Goal: Task Accomplishment & Management: Complete application form

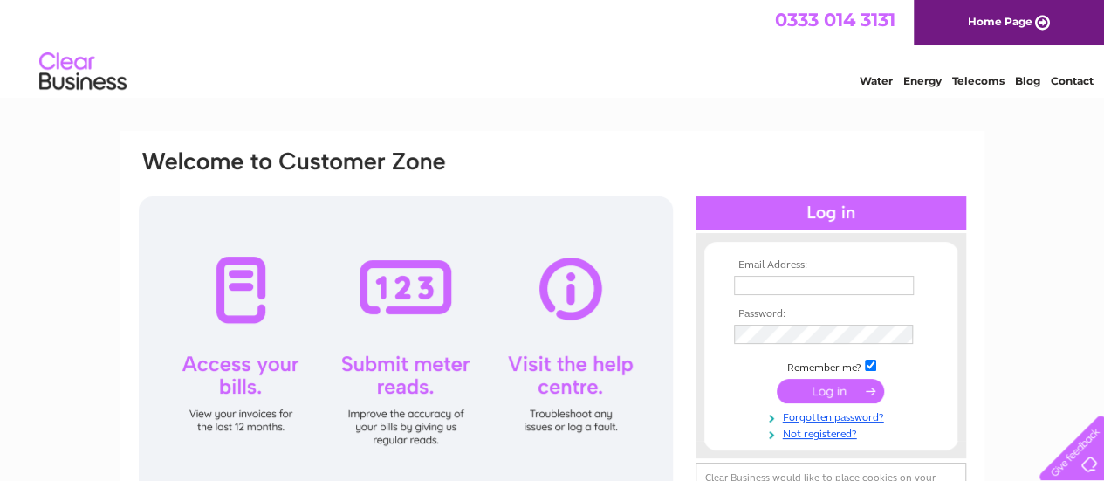
type input "[PERSON_NAME][EMAIL_ADDRESS][PERSON_NAME][DOMAIN_NAME]"
click at [843, 390] on input "submit" at bounding box center [830, 391] width 107 height 24
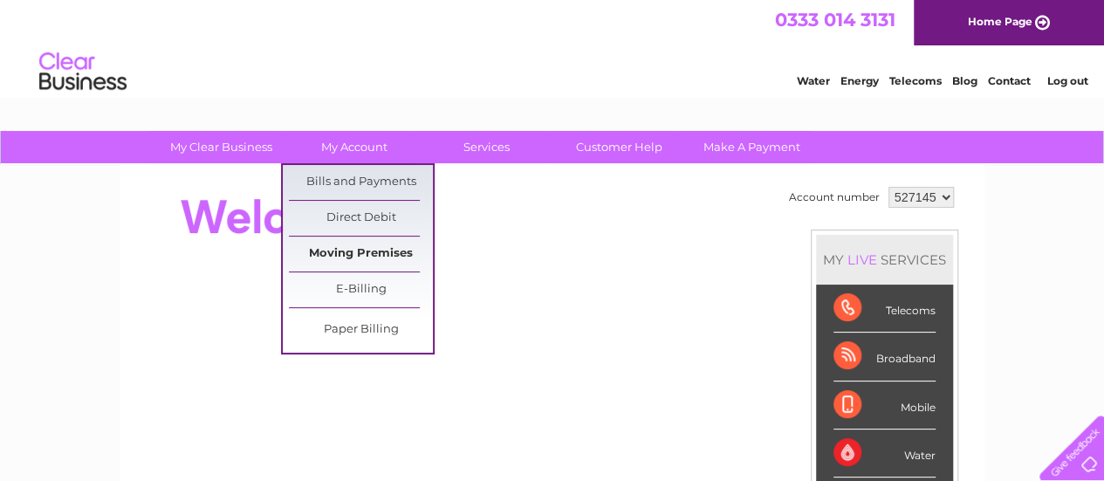
click at [357, 251] on link "Moving Premises" at bounding box center [361, 254] width 144 height 35
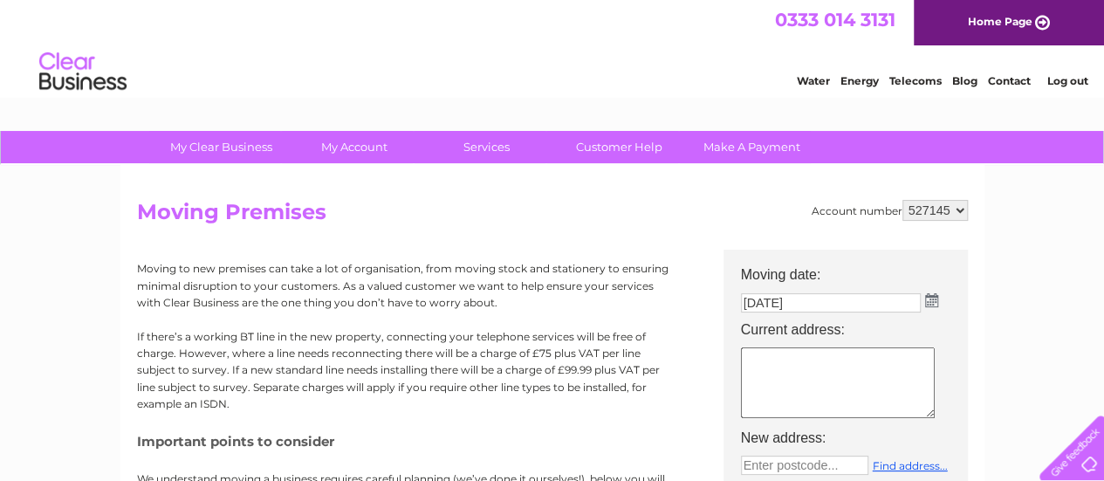
scroll to position [175, 0]
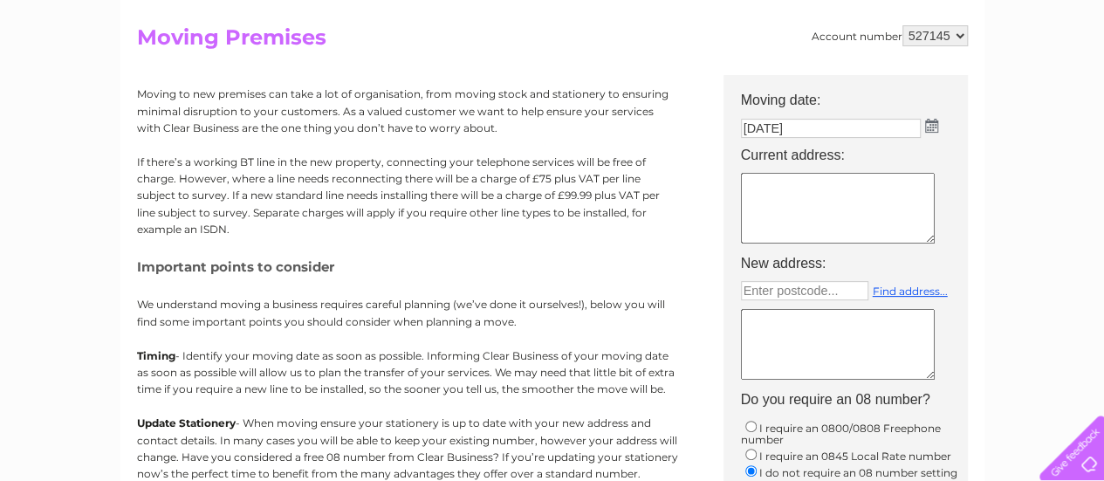
click at [925, 125] on img at bounding box center [931, 126] width 13 height 14
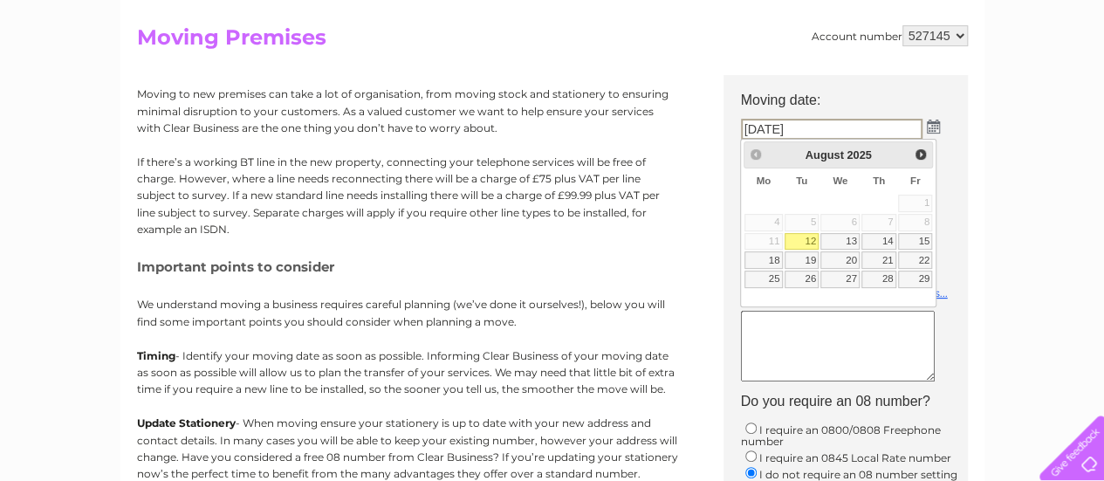
click at [800, 233] on link "12" at bounding box center [802, 241] width 35 height 17
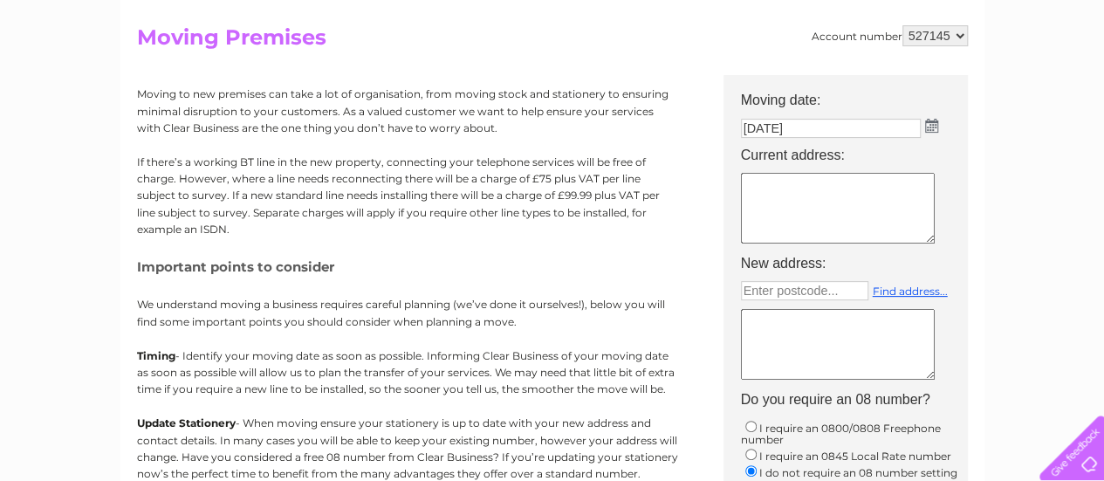
click at [827, 190] on textarea at bounding box center [838, 208] width 194 height 71
type textarea "[STREET_ADDRESS]"
type input "DG8 7JF"
click at [899, 294] on link "Find address..." at bounding box center [910, 291] width 75 height 13
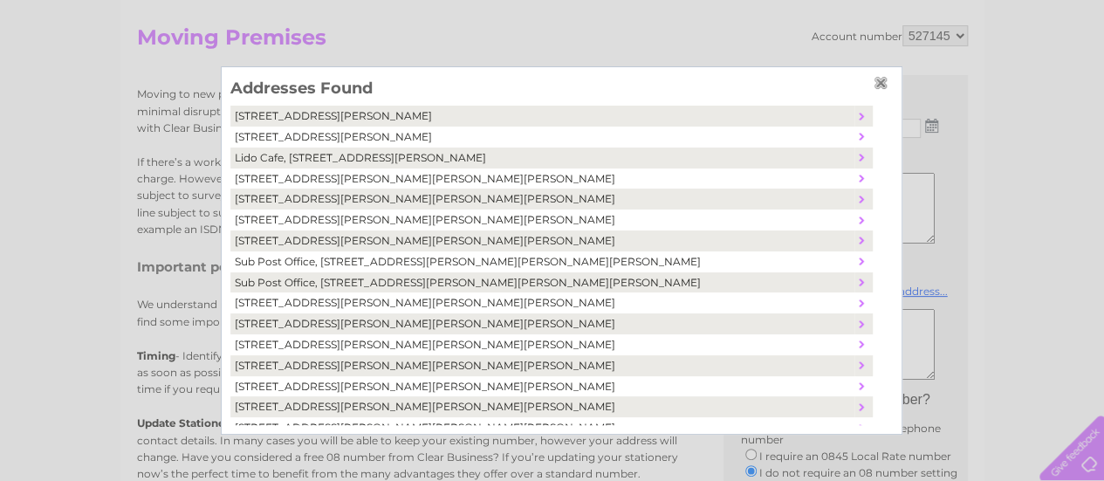
click at [300, 159] on td "Lido Cafe, [STREET_ADDRESS][PERSON_NAME]" at bounding box center [542, 158] width 624 height 21
type textarea "Lido Cafe [STREET_ADDRESS][PERSON_NAME]"
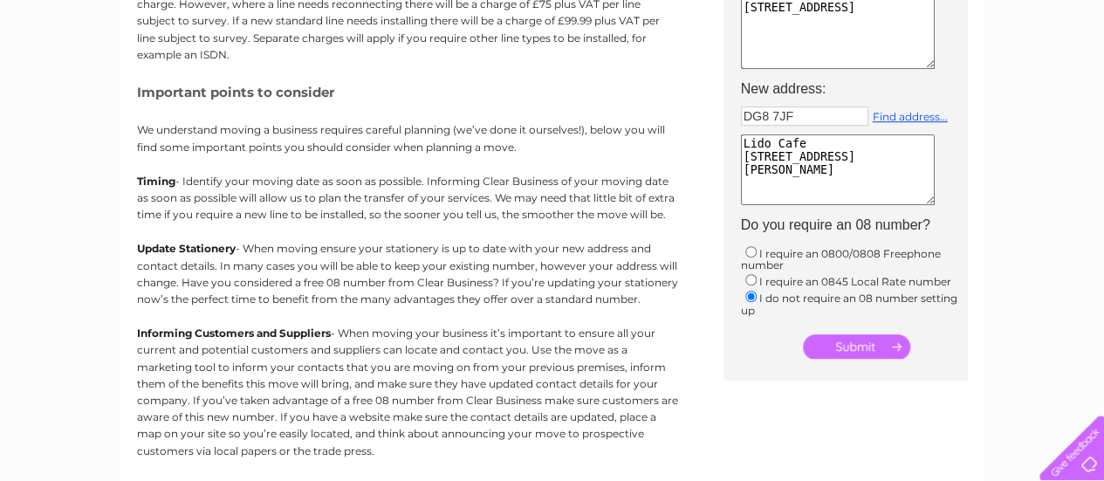
scroll to position [436, 0]
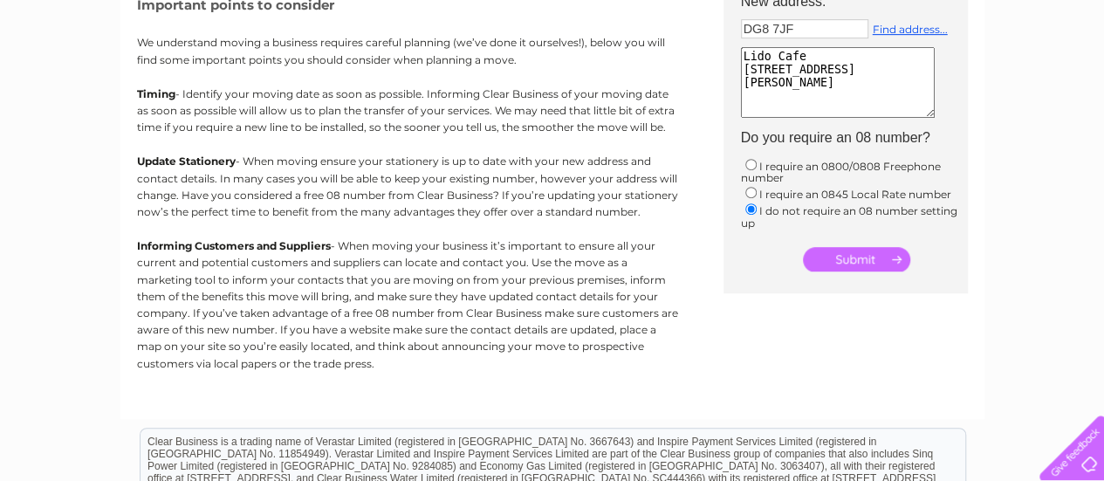
click at [829, 261] on input "submit" at bounding box center [856, 259] width 107 height 24
